Goal: Communication & Community: Participate in discussion

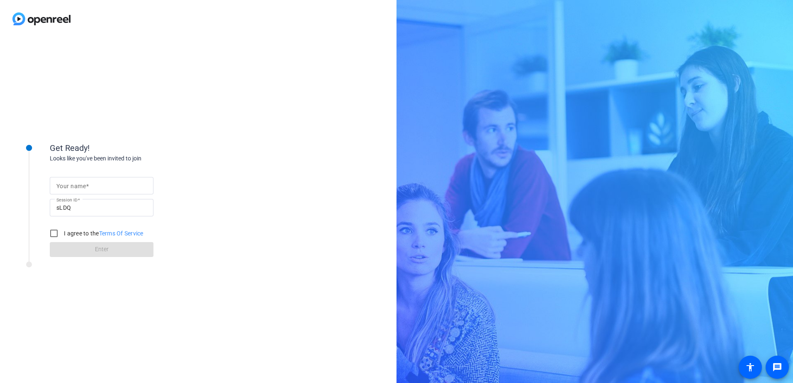
click at [88, 187] on span at bounding box center [87, 186] width 3 height 7
click at [88, 187] on input "Your name" at bounding box center [101, 186] width 90 height 10
type input "[PERSON_NAME]"
click at [54, 235] on input "I agree to the Terms Of Service" at bounding box center [54, 233] width 17 height 17
checkbox input "true"
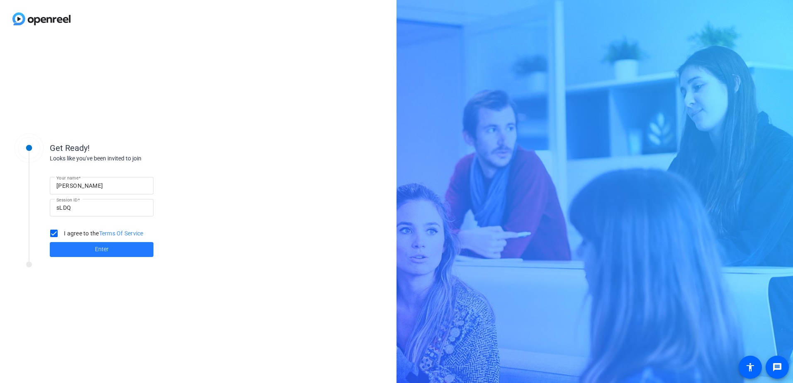
click at [97, 249] on span "Enter" at bounding box center [102, 249] width 14 height 9
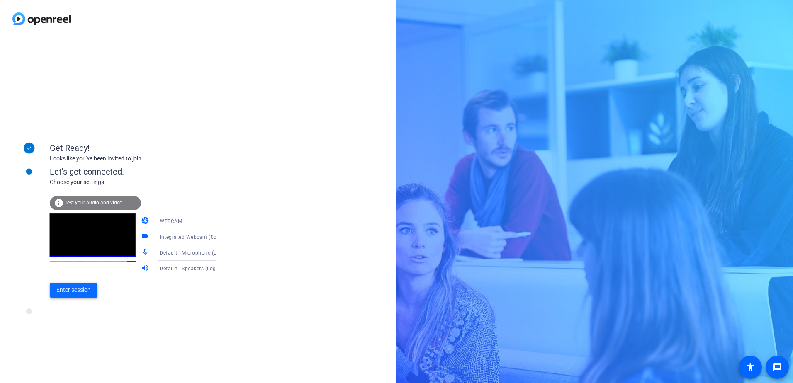
click at [81, 291] on span "Enter session" at bounding box center [73, 290] width 34 height 9
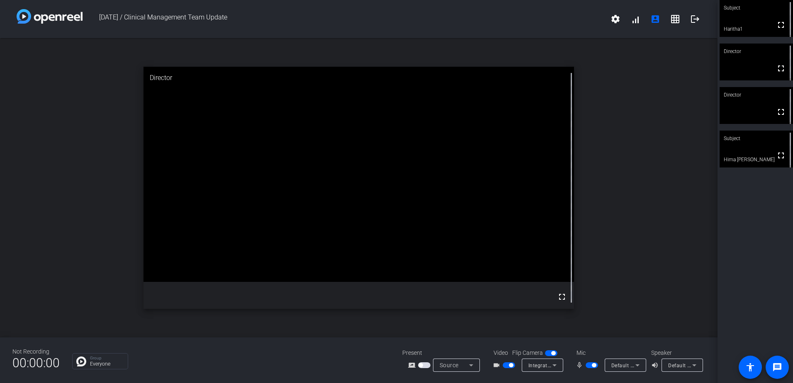
click at [581, 365] on mat-icon "mic_none" at bounding box center [581, 366] width 10 height 10
click at [588, 366] on span "button" at bounding box center [592, 366] width 12 height 6
click at [594, 366] on span "button" at bounding box center [592, 366] width 12 height 6
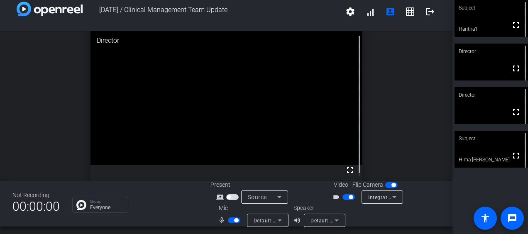
scroll to position [10, 0]
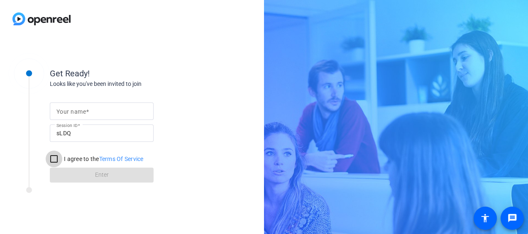
click at [53, 156] on input "I agree to the Terms Of Service" at bounding box center [54, 159] width 17 height 17
checkbox input "true"
click at [74, 109] on mat-label "Your name" at bounding box center [70, 111] width 29 height 7
click at [74, 109] on input "Your name" at bounding box center [101, 111] width 90 height 10
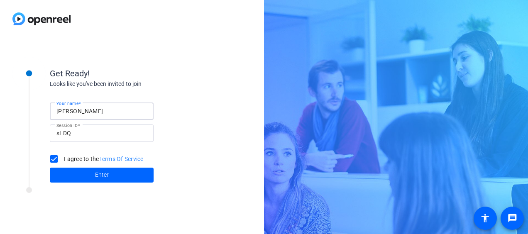
type input "[PERSON_NAME]"
click at [73, 175] on span at bounding box center [102, 175] width 104 height 20
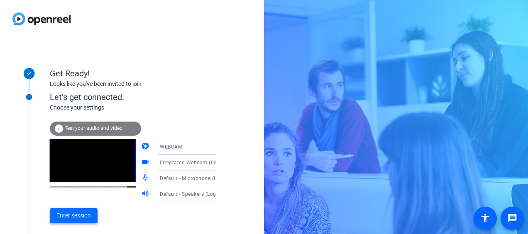
click at [89, 215] on span "Enter session" at bounding box center [73, 215] width 34 height 9
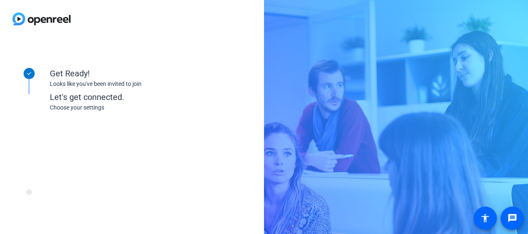
click at [89, 215] on div "Get Ready! Looks like you've been invited to join Let's get connected. Choose y…" at bounding box center [111, 136] width 207 height 166
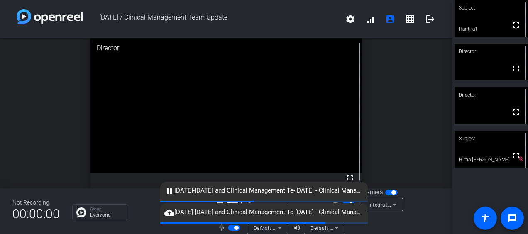
click at [228, 228] on span "button" at bounding box center [234, 228] width 12 height 6
click at [425, 18] on mat-icon "logout" at bounding box center [430, 19] width 10 height 10
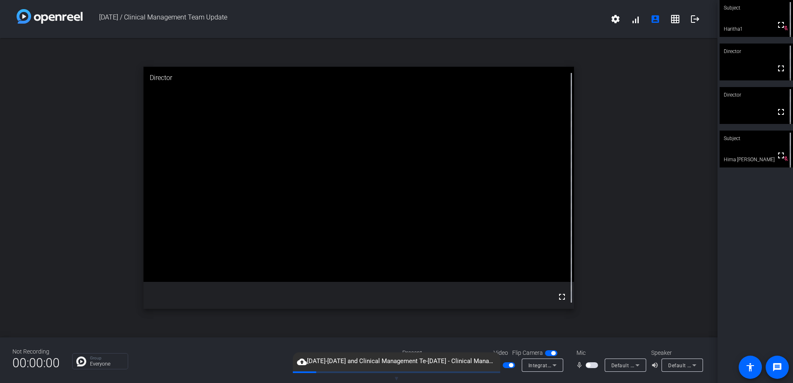
click at [527, 234] on span "button" at bounding box center [592, 366] width 12 height 6
drag, startPoint x: 778, startPoint y: 26, endPoint x: 779, endPoint y: 69, distance: 43.2
click at [527, 26] on mat-icon "fullscreen" at bounding box center [781, 25] width 10 height 10
click at [527, 37] on video at bounding box center [756, 18] width 73 height 37
drag, startPoint x: 437, startPoint y: 362, endPoint x: 401, endPoint y: 362, distance: 35.3
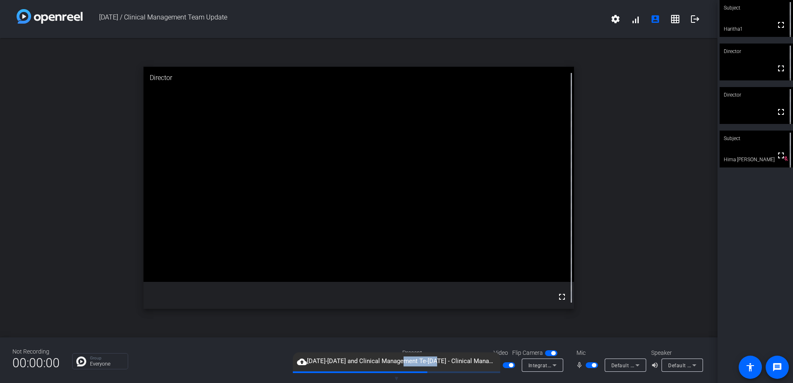
click at [401, 234] on span "cloud_upload Aug 13th-26th and Clinical Management Te-Aug 26th - Clinical Manag…" at bounding box center [396, 362] width 207 height 10
click at [229, 234] on div "Group Everyone" at bounding box center [231, 362] width 318 height 16
click at [303, 234] on mat-icon "cloud_upload" at bounding box center [302, 362] width 10 height 10
click at [302, 234] on mat-icon "cloud_upload" at bounding box center [302, 362] width 10 height 10
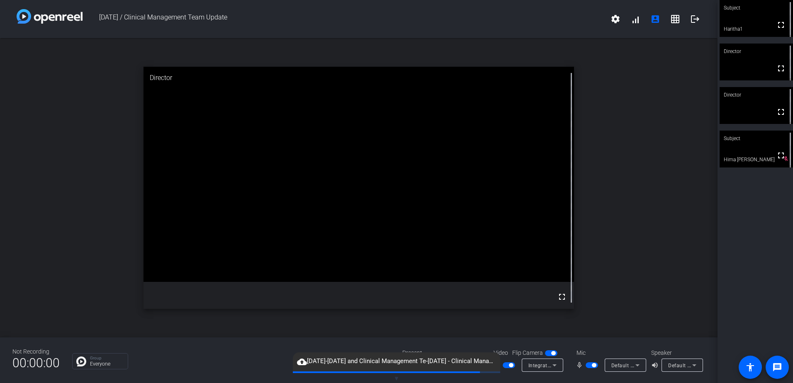
click at [302, 234] on mat-icon "cloud_upload" at bounding box center [302, 362] width 10 height 10
click at [264, 234] on div "Group Everyone" at bounding box center [231, 362] width 318 height 16
click at [301, 234] on mat-icon "cloud_upload" at bounding box center [302, 362] width 10 height 10
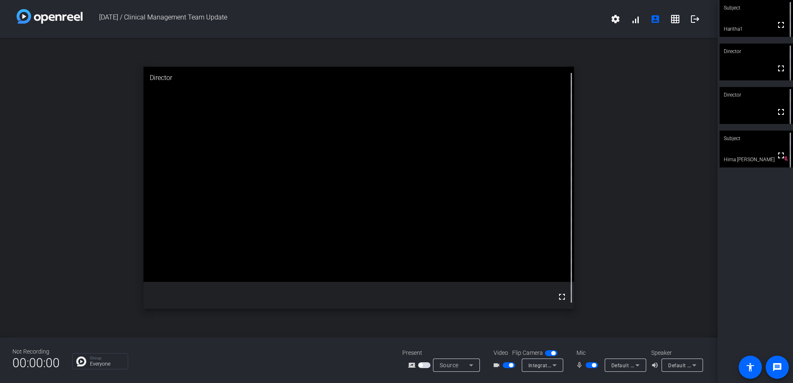
click at [426, 234] on span "button" at bounding box center [424, 366] width 12 height 6
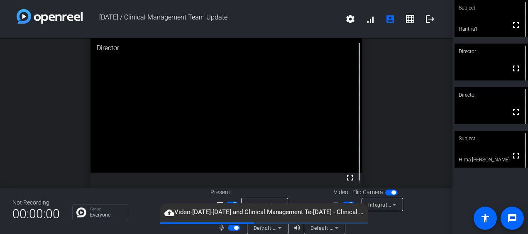
click at [168, 212] on mat-icon "cloud_upload" at bounding box center [169, 213] width 10 height 10
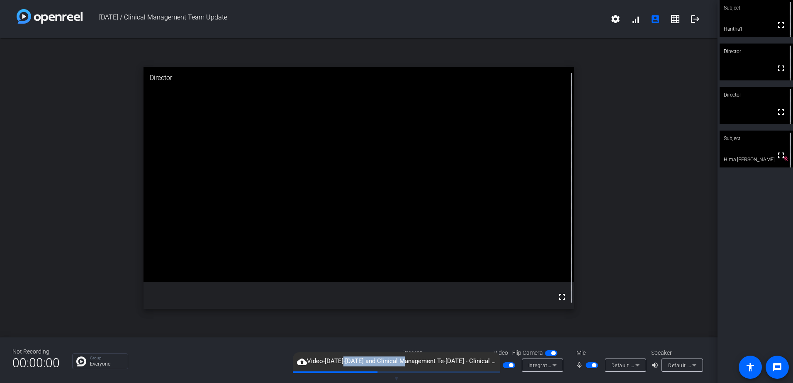
drag, startPoint x: 401, startPoint y: 360, endPoint x: 343, endPoint y: 355, distance: 58.3
click at [343, 234] on div "cloud_upload Video-Aug 13th-26th and Clinical Management Te-Aug 26th - Clinical…" at bounding box center [396, 362] width 207 height 19
drag, startPoint x: 343, startPoint y: 355, endPoint x: 297, endPoint y: 360, distance: 46.3
click at [297, 234] on mat-icon "cloud_upload" at bounding box center [302, 362] width 10 height 10
click at [300, 234] on mat-icon "cloud_upload" at bounding box center [302, 362] width 10 height 10
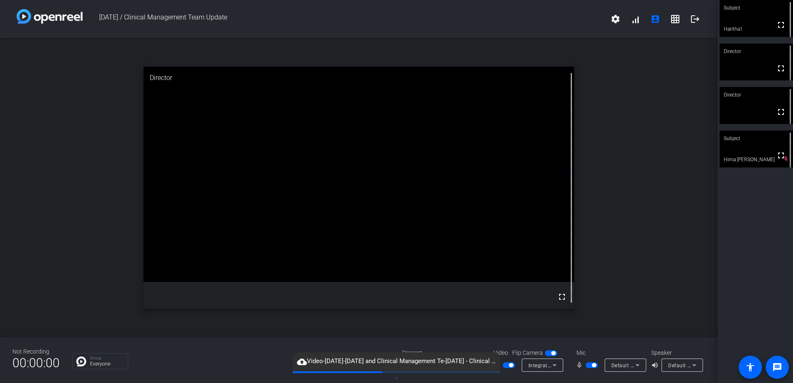
click at [416, 234] on div "Present" at bounding box center [444, 353] width 83 height 9
click at [396, 234] on span "▼" at bounding box center [397, 378] width 6 height 7
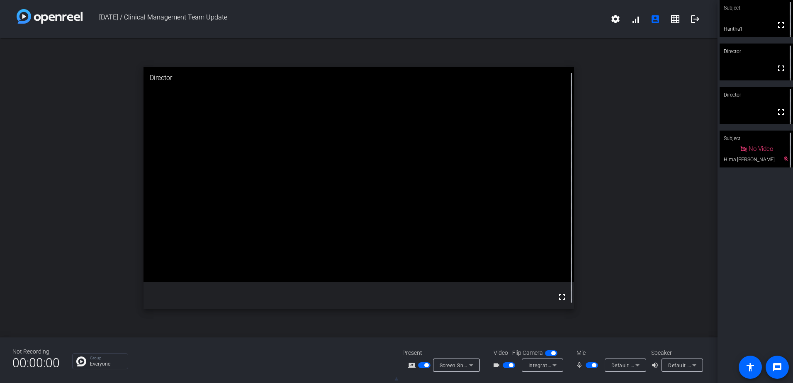
click at [462, 234] on span "Screen Sharing" at bounding box center [458, 365] width 37 height 7
click at [454, 234] on span "Screen Sharing" at bounding box center [455, 334] width 36 height 10
click at [466, 234] on icon at bounding box center [471, 366] width 10 height 10
click at [458, 234] on span "Screen Sharing" at bounding box center [455, 334] width 36 height 10
click at [457, 234] on span "Screen Sharing" at bounding box center [458, 365] width 37 height 7
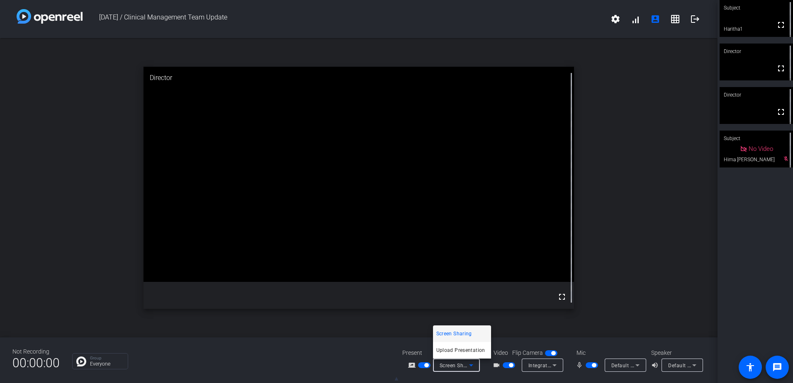
click at [456, 234] on span "Screen Sharing" at bounding box center [455, 334] width 36 height 10
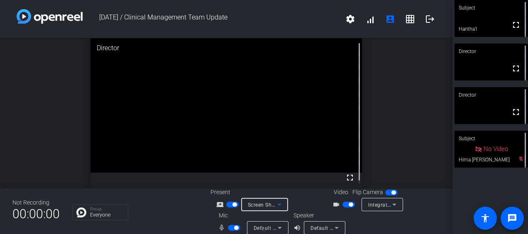
click at [277, 207] on icon at bounding box center [279, 205] width 10 height 10
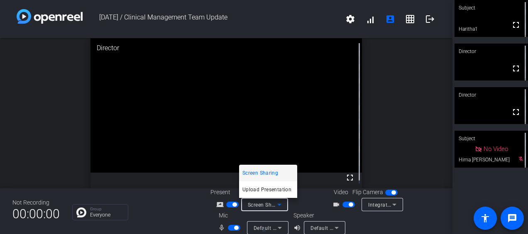
click at [261, 173] on span "Screen Sharing" at bounding box center [260, 173] width 36 height 10
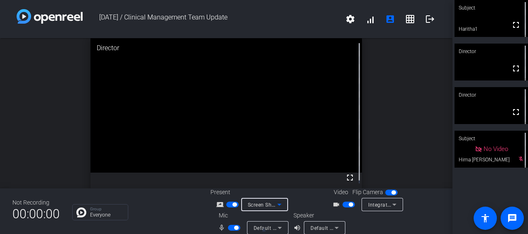
click at [228, 204] on span "button" at bounding box center [232, 205] width 12 height 6
click at [232, 205] on span "button" at bounding box center [232, 205] width 12 height 6
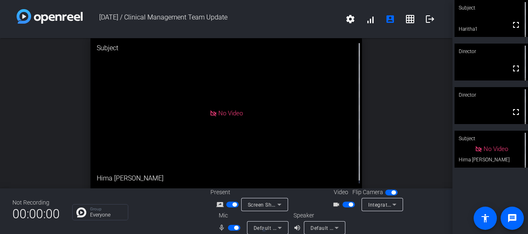
click at [385, 193] on span "button" at bounding box center [391, 193] width 12 height 6
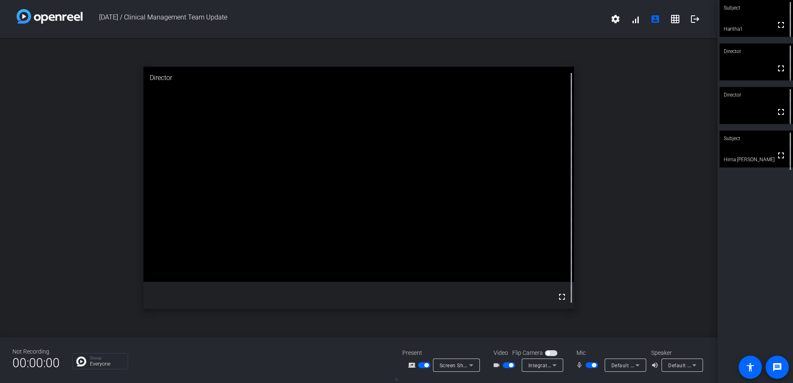
click at [527, 234] on span "button" at bounding box center [592, 366] width 12 height 6
click at [506, 234] on span "button" at bounding box center [509, 366] width 12 height 6
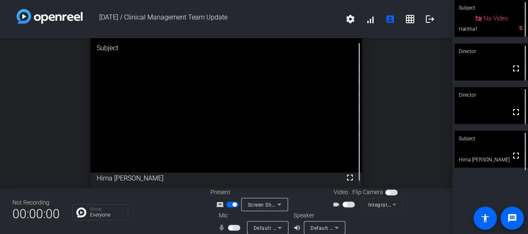
click at [238, 227] on div at bounding box center [235, 228] width 14 height 6
click at [236, 227] on span "button" at bounding box center [234, 228] width 12 height 6
click at [228, 226] on span "button" at bounding box center [234, 228] width 12 height 6
click at [234, 227] on span "button" at bounding box center [234, 228] width 12 height 6
click at [234, 227] on button "button" at bounding box center [234, 228] width 12 height 6
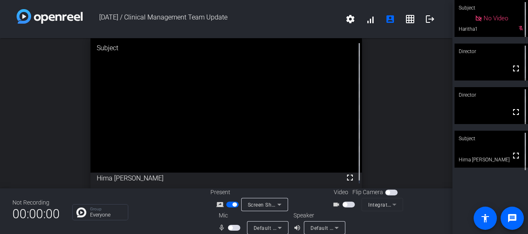
click at [234, 226] on span "button" at bounding box center [234, 228] width 12 height 6
click at [228, 227] on span "button" at bounding box center [234, 228] width 12 height 6
click at [231, 227] on span "button" at bounding box center [234, 228] width 12 height 6
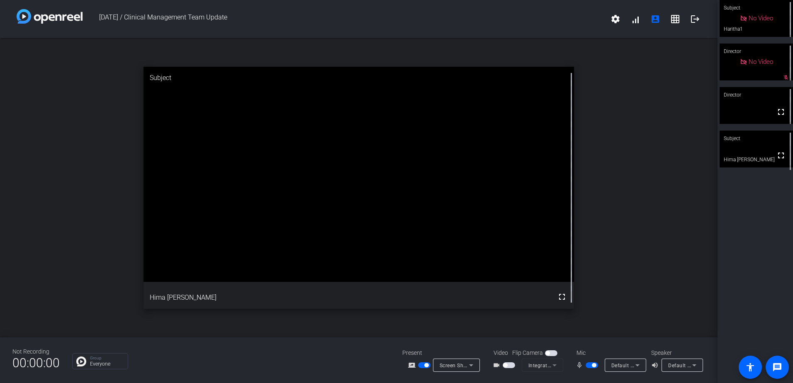
click at [527, 234] on span "button" at bounding box center [592, 366] width 12 height 6
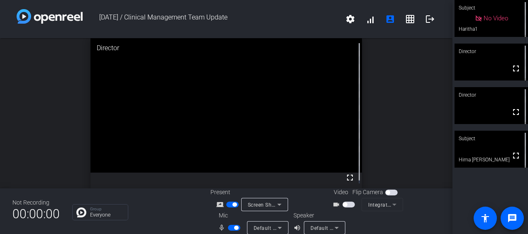
click at [229, 226] on span "button" at bounding box center [234, 228] width 12 height 6
